Goal: Information Seeking & Learning: Find contact information

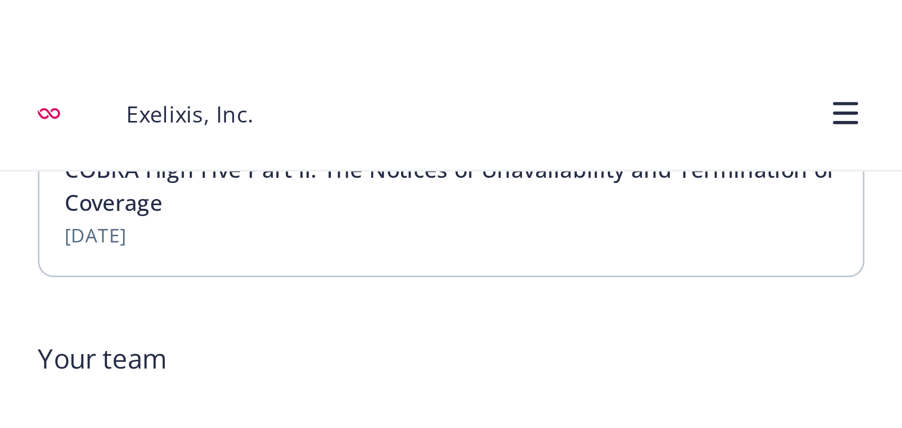
scroll to position [310, 0]
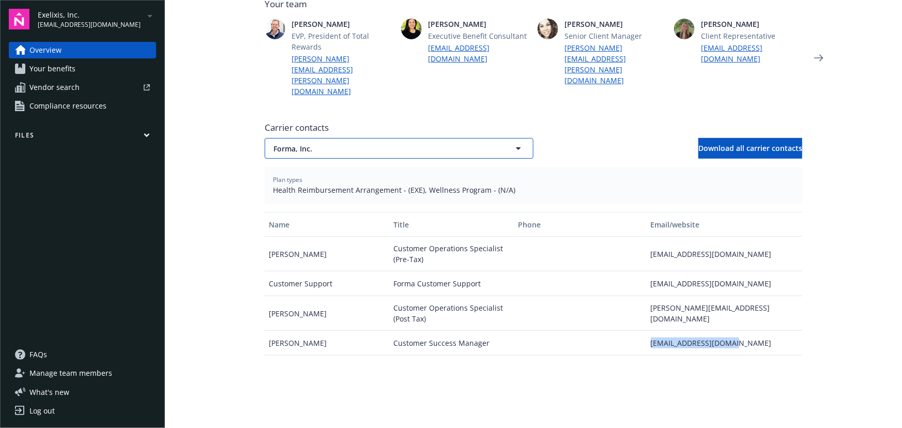
click at [324, 143] on span "Forma, Inc." at bounding box center [380, 148] width 215 height 11
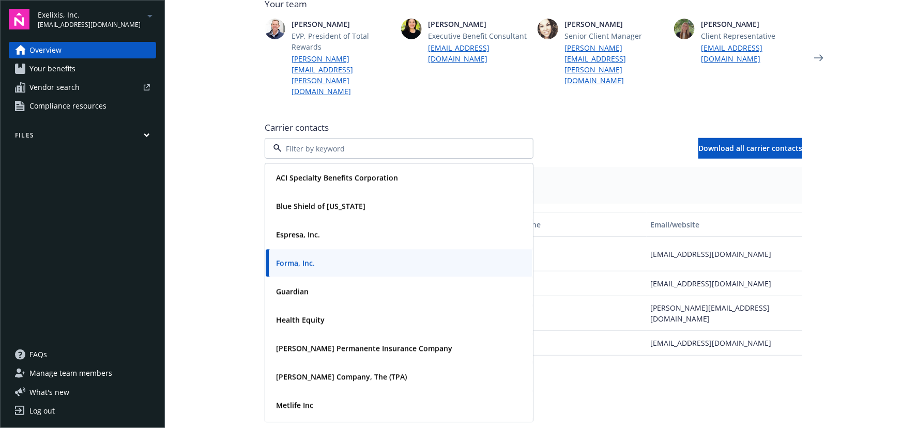
scroll to position [18, 0]
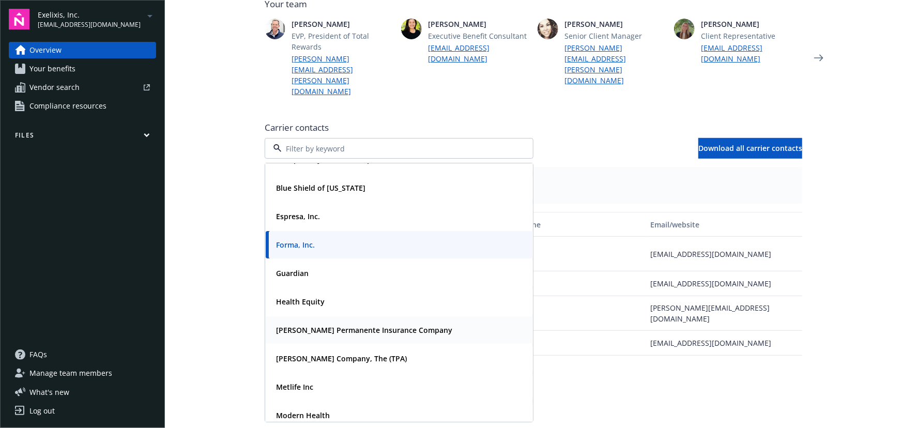
click at [337, 325] on strong "[PERSON_NAME] Permanente Insurance Company" at bounding box center [364, 330] width 176 height 10
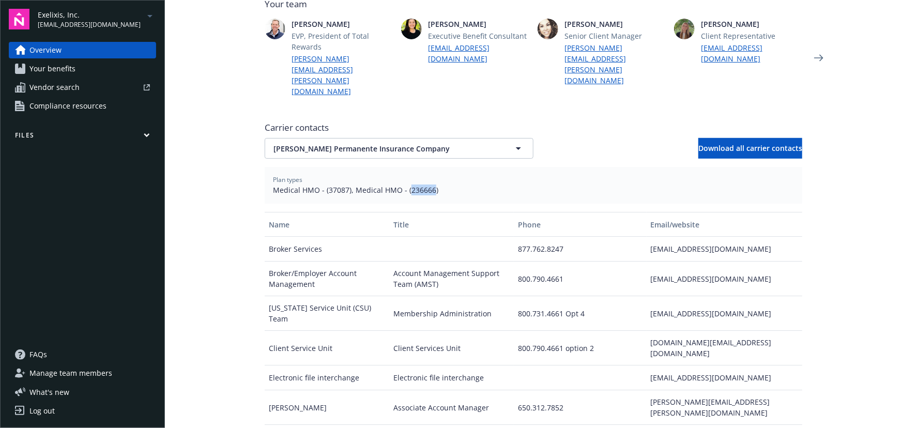
drag, startPoint x: 403, startPoint y: 157, endPoint x: 426, endPoint y: 160, distance: 23.5
click at [426, 184] on span "Medical HMO - (37087), Medical HMO - (236666)" at bounding box center [533, 189] width 521 height 11
copy span "236666"
drag, startPoint x: 323, startPoint y: 156, endPoint x: 342, endPoint y: 161, distance: 19.3
click at [342, 184] on span "Medical HMO - (37087), Medical HMO - (236666)" at bounding box center [533, 189] width 521 height 11
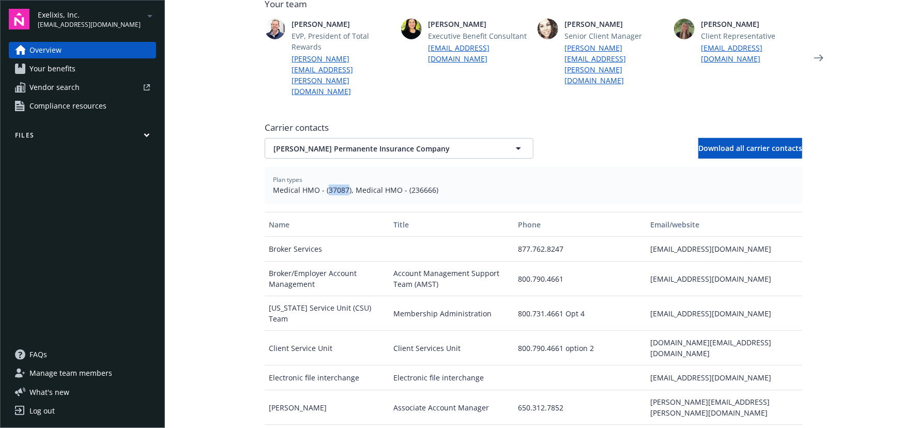
copy span "37087"
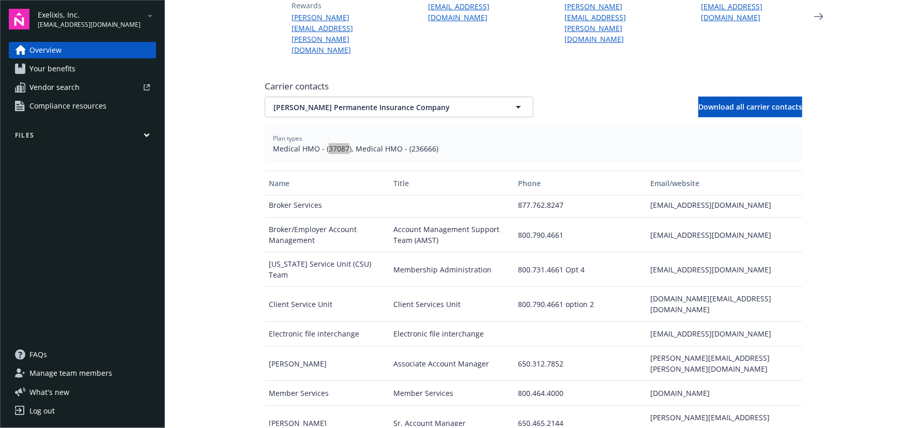
scroll to position [434, 0]
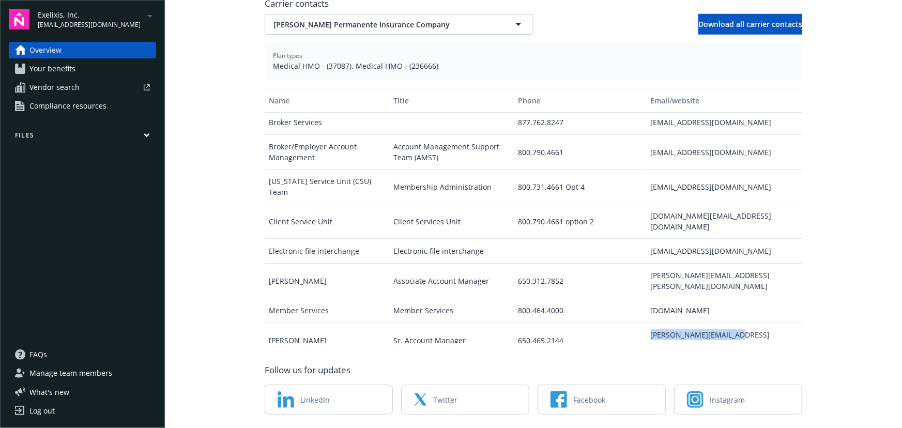
drag, startPoint x: 642, startPoint y: 277, endPoint x: 732, endPoint y: 274, distance: 89.5
click at [732, 323] on div "[PERSON_NAME][EMAIL_ADDRESS][PERSON_NAME][DOMAIN_NAME]" at bounding box center [724, 340] width 156 height 35
copy div "[PERSON_NAME][EMAIL_ADDRESS][PERSON_NAME][DOMAIN_NAME]"
drag, startPoint x: 641, startPoint y: 224, endPoint x: 732, endPoint y: 227, distance: 91.5
click at [732, 263] on div "[PERSON_NAME][EMAIL_ADDRESS][PERSON_NAME][DOMAIN_NAME]" at bounding box center [724, 280] width 156 height 35
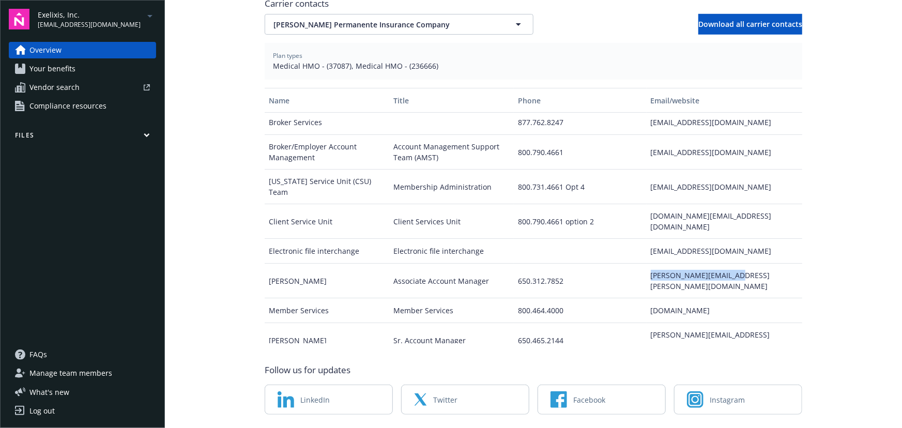
copy div "[PERSON_NAME][EMAIL_ADDRESS][PERSON_NAME][DOMAIN_NAME]"
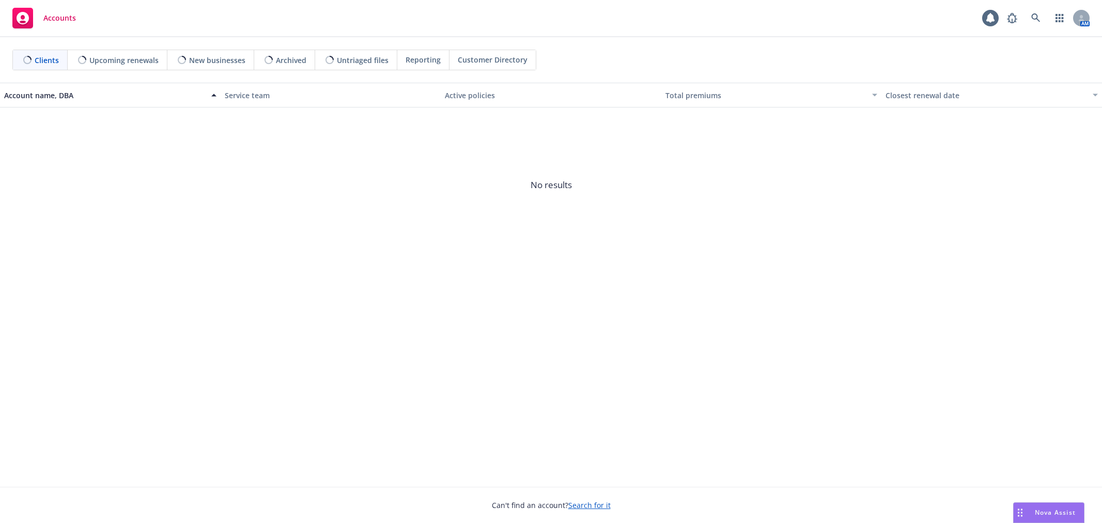
click at [1039, 510] on span "Nova Assist" at bounding box center [1055, 512] width 41 height 9
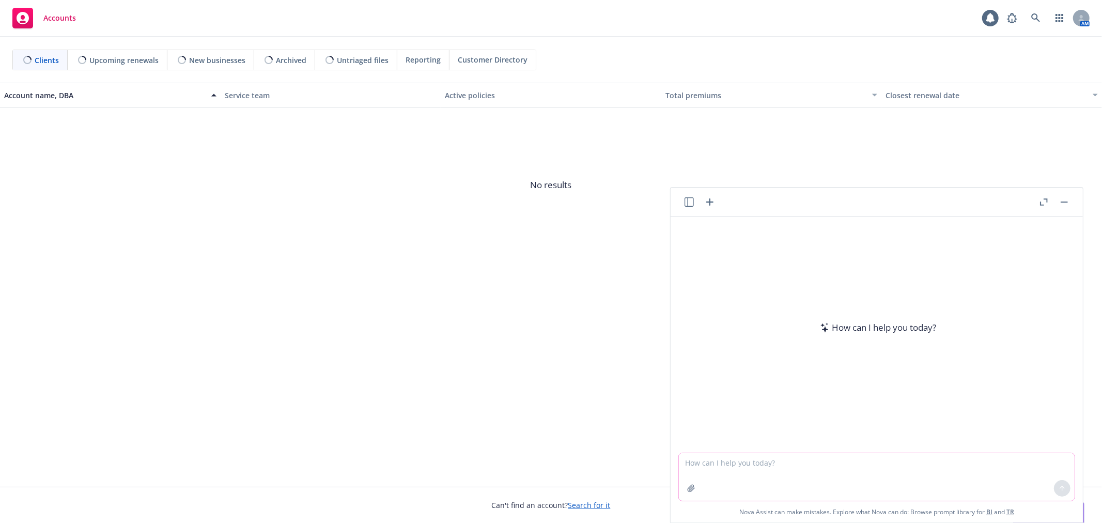
click at [849, 467] on textarea at bounding box center [877, 477] width 396 height 48
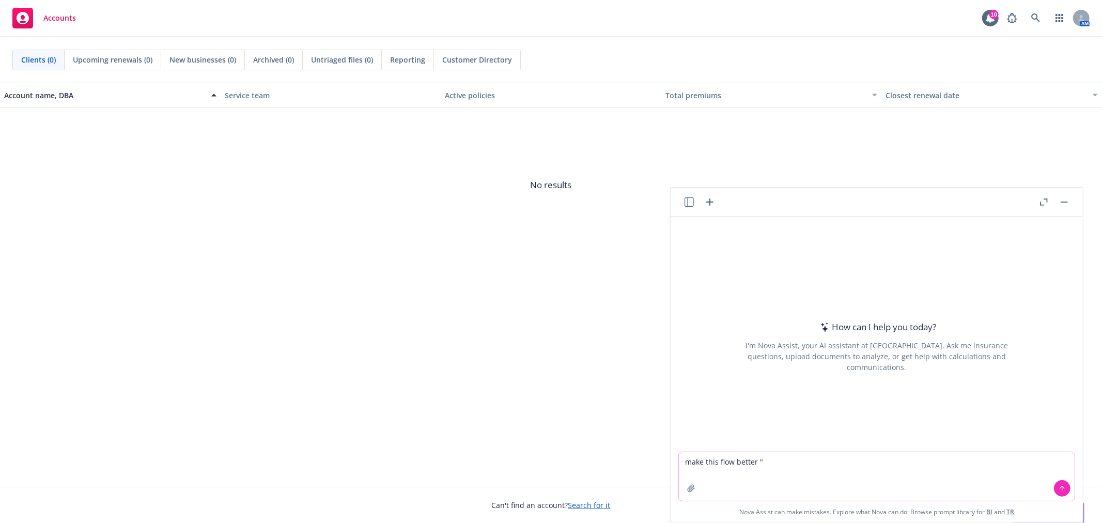
paste textarea "Hi Diana, Cigna believes the person on the phone was referring to the Virtual B…"
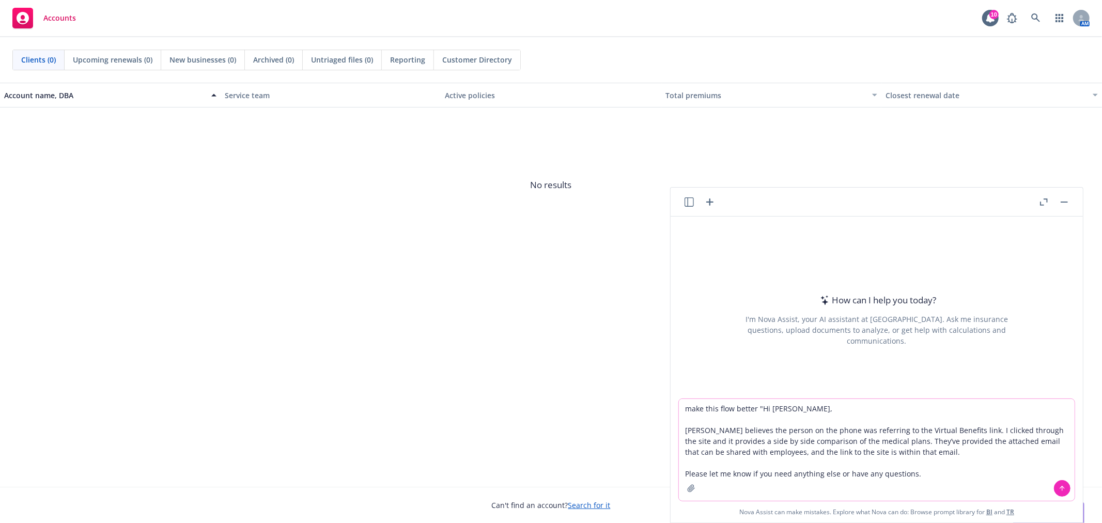
type textarea "make this flow better "Hi Diana, Cigna believes the person on the phone was ref…"
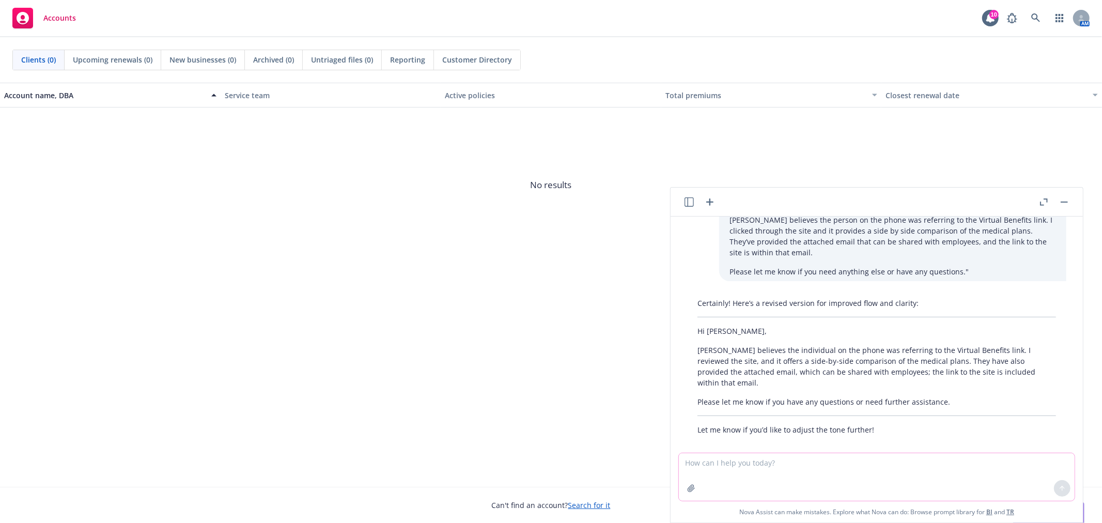
scroll to position [34, 0]
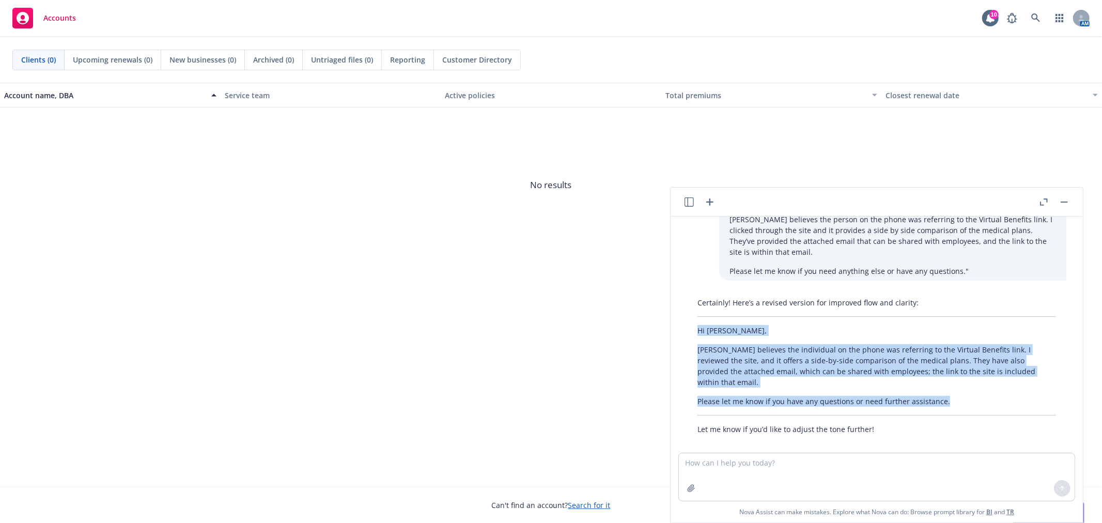
drag, startPoint x: 696, startPoint y: 329, endPoint x: 952, endPoint y: 388, distance: 262.4
click at [952, 388] on div "Certainly! Here’s a revised version for improved flow and clarity: Hi Diana, Ci…" at bounding box center [876, 366] width 379 height 146
copy div "Hi Diana, Cigna believes the individual on the phone was referring to the Virtu…"
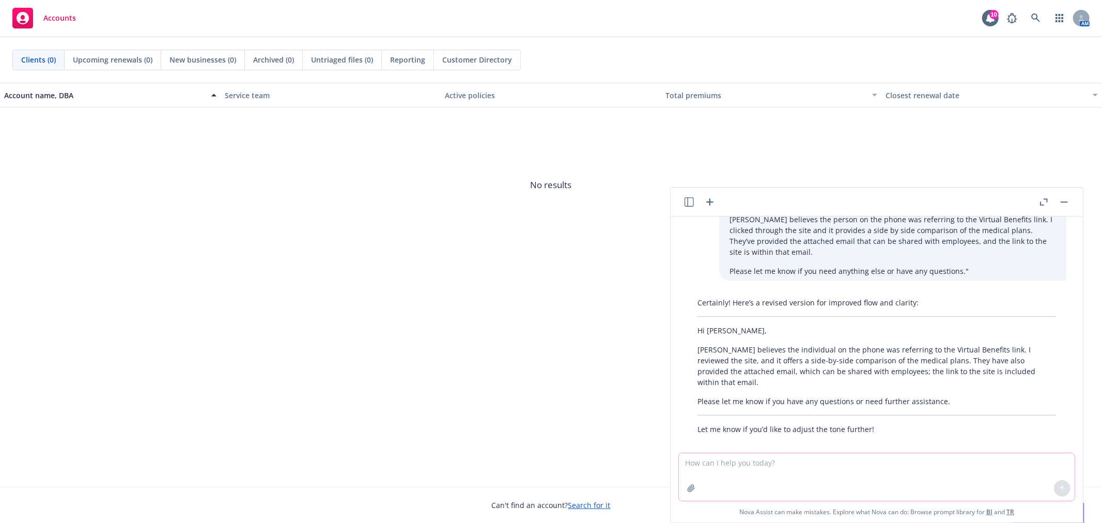
click at [782, 478] on textarea at bounding box center [877, 477] width 396 height 48
paste textarea "Hi Maria, Thank you for the update! Unfortunately, Concord is too far for me to…"
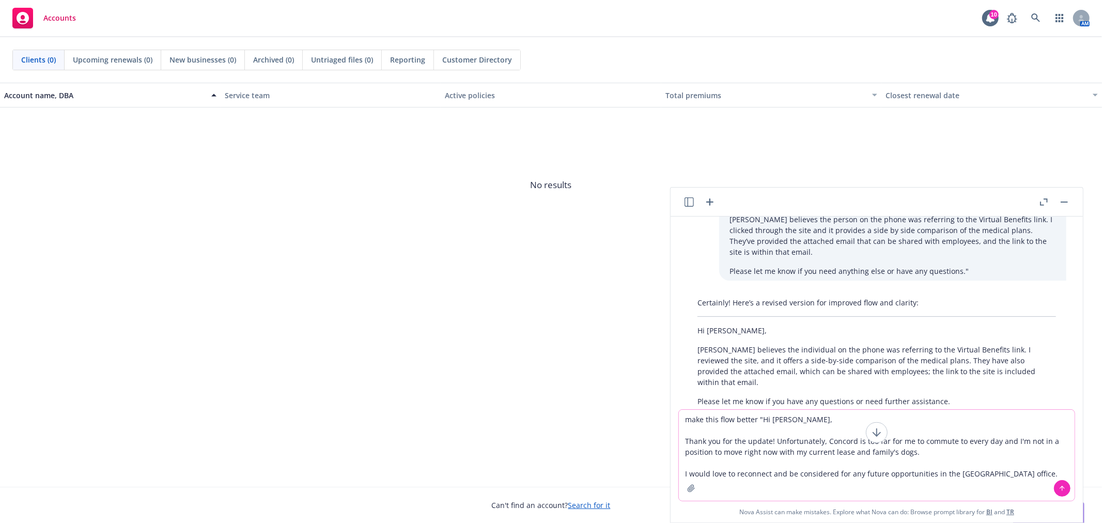
type textarea "make this flow better "Hi Maria, Thank you for the update! Unfortunately, Conco…"
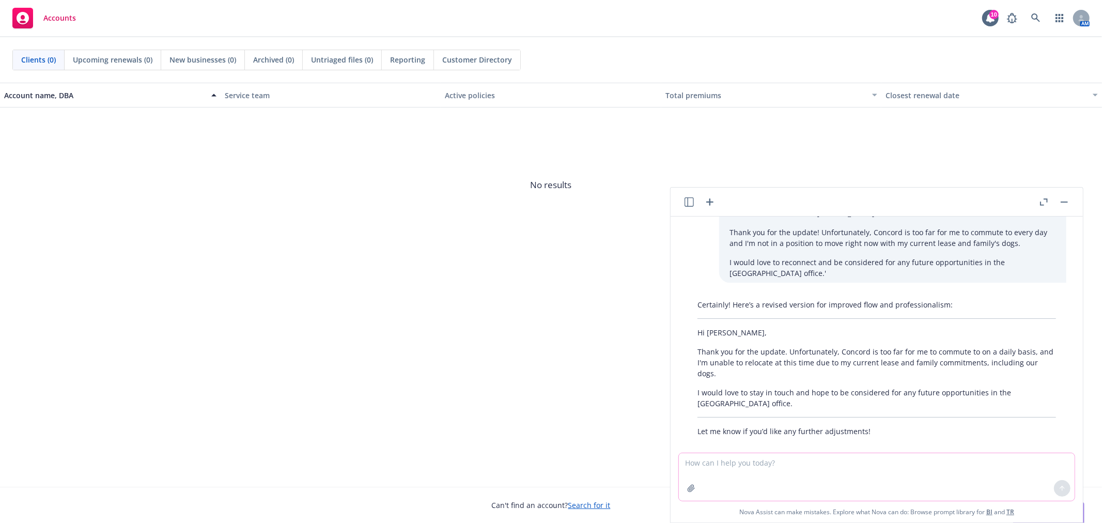
scroll to position [283, 0]
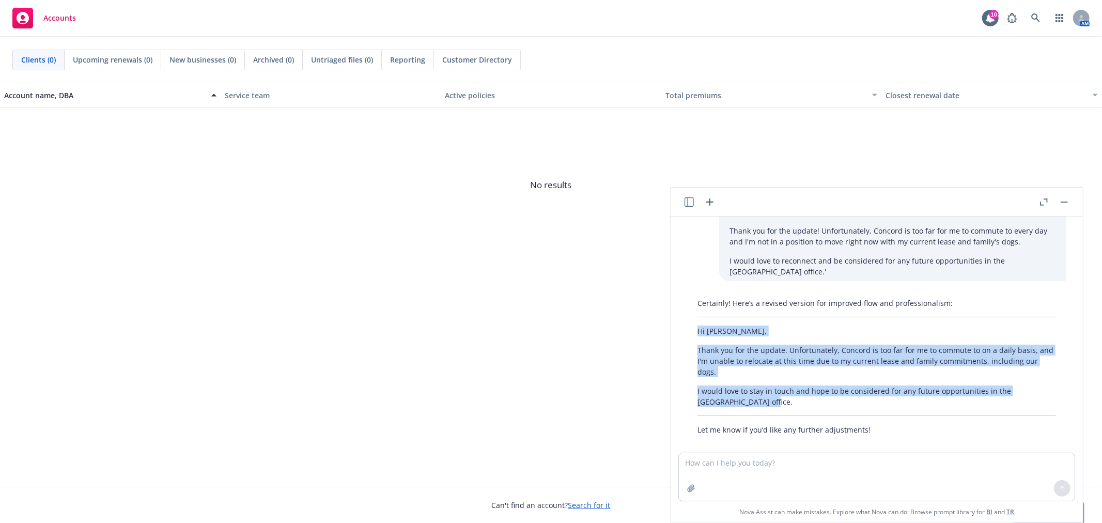
drag, startPoint x: 695, startPoint y: 316, endPoint x: 782, endPoint y: 388, distance: 112.7
click at [782, 388] on div "Certainly! Here’s a revised version for improved flow and professionalism: Hi M…" at bounding box center [876, 366] width 379 height 146
copy div "Hi Maria, Thank you for the update. Unfortunately, Concord is too far for me to…"
